Goal: Information Seeking & Learning: Learn about a topic

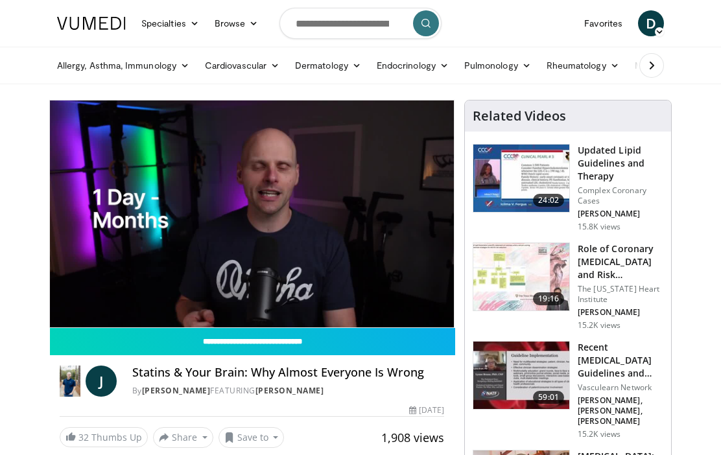
click at [441, 328] on input "**********" at bounding box center [252, 341] width 405 height 27
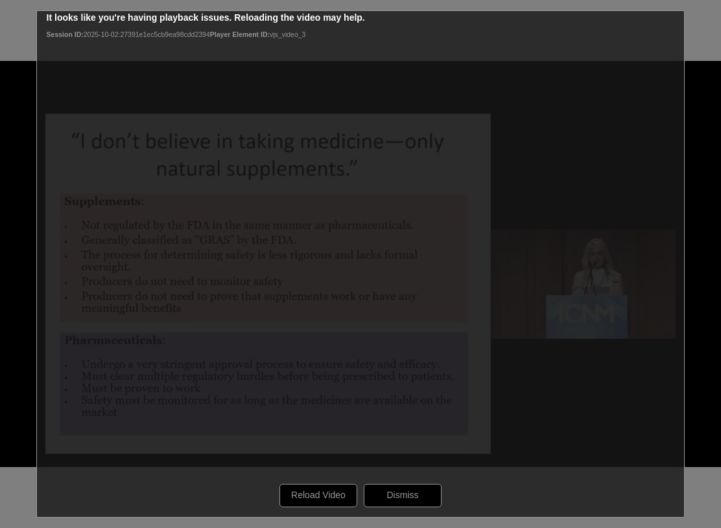
click at [327, 476] on div "10 seconds Tap to unmute" at bounding box center [360, 264] width 721 height 528
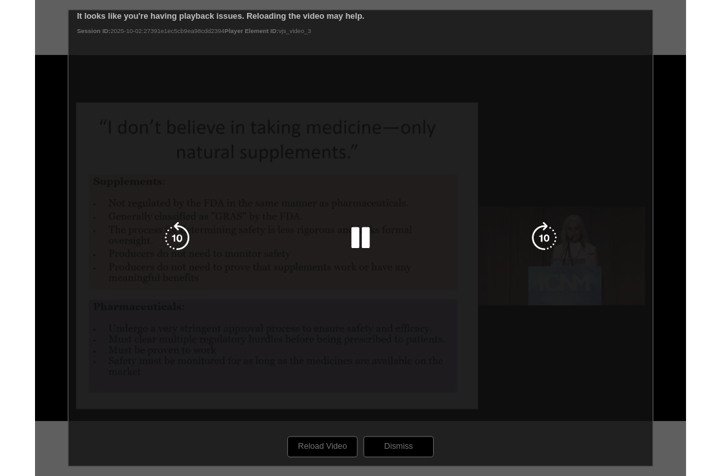
scroll to position [1, 0]
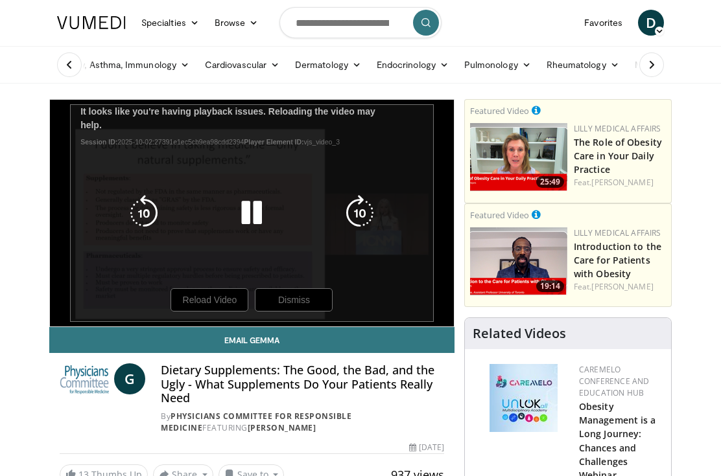
click at [415, 318] on div "10 seconds Tap to unmute" at bounding box center [252, 213] width 404 height 227
click at [247, 240] on div "10 seconds Tap to unmute" at bounding box center [252, 213] width 404 height 227
click at [183, 290] on div "10 seconds Tap to unmute" at bounding box center [252, 213] width 404 height 227
click at [119, 111] on div "10 seconds Tap to unmute" at bounding box center [252, 213] width 404 height 227
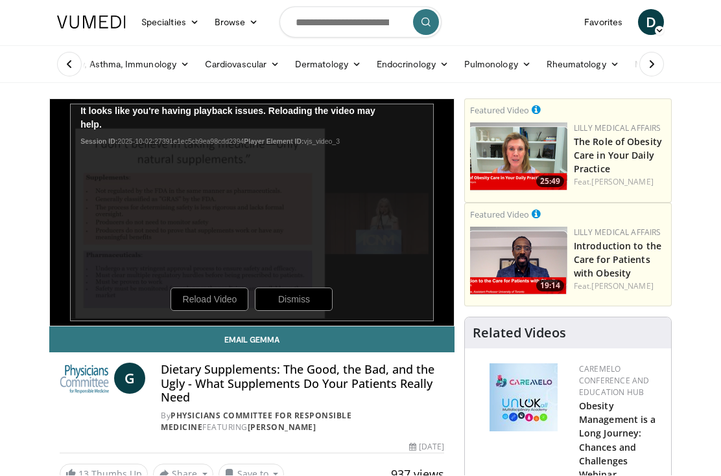
scroll to position [1, 0]
click at [310, 295] on div "10 seconds Tap to unmute" at bounding box center [252, 212] width 404 height 227
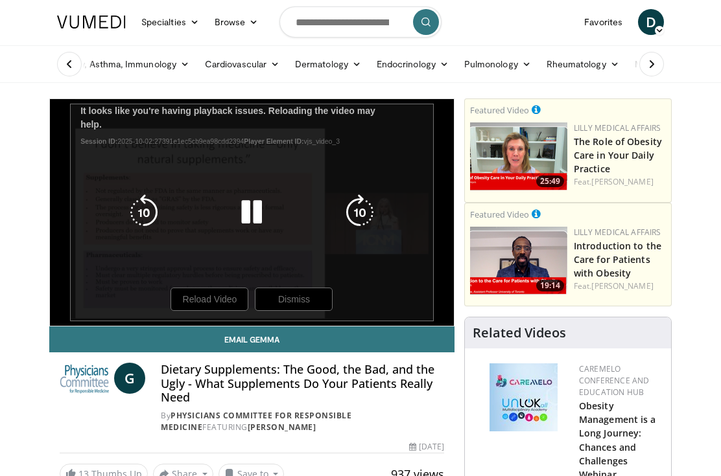
click at [255, 212] on icon "Video Player" at bounding box center [251, 212] width 36 height 36
